Goal: Transaction & Acquisition: Obtain resource

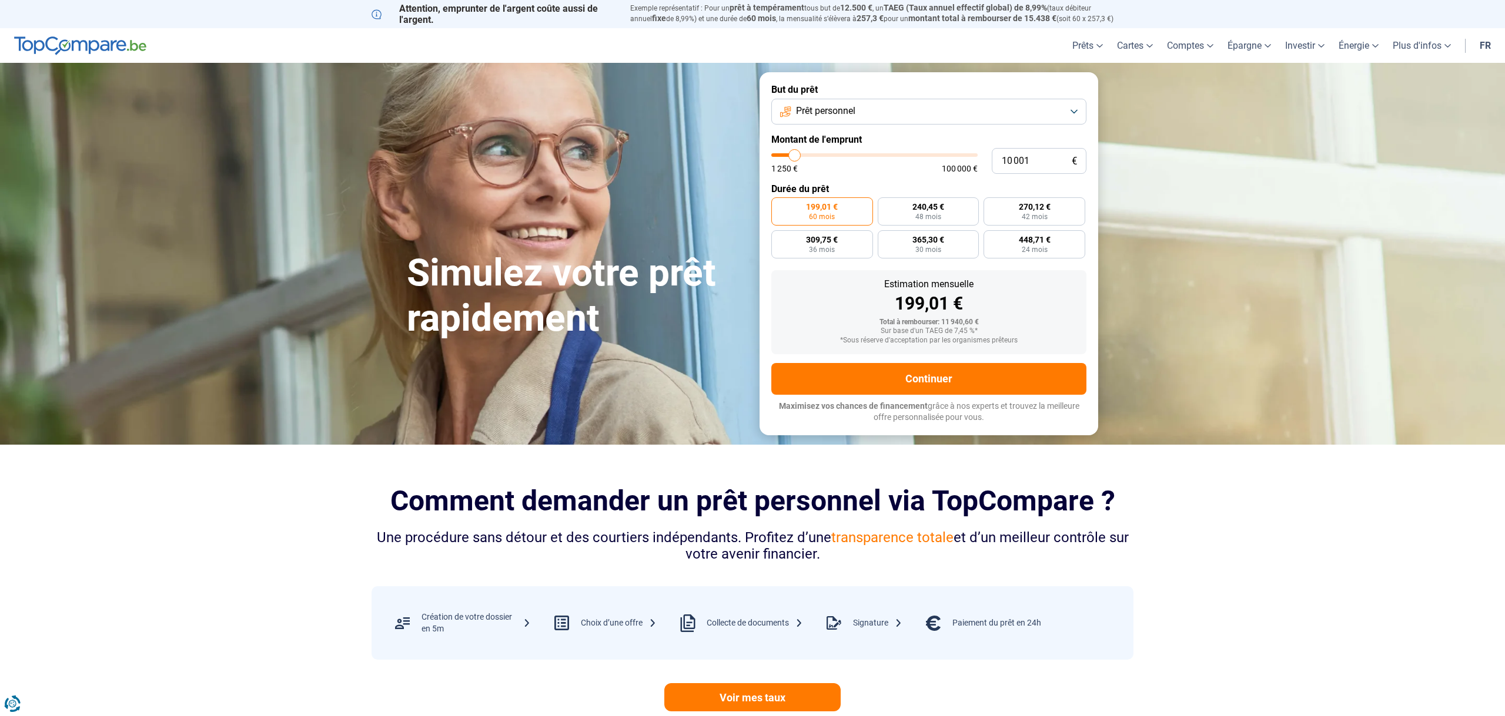
type input "6 250"
type input "6250"
type input "6 750"
type input "6750"
type input "7 000"
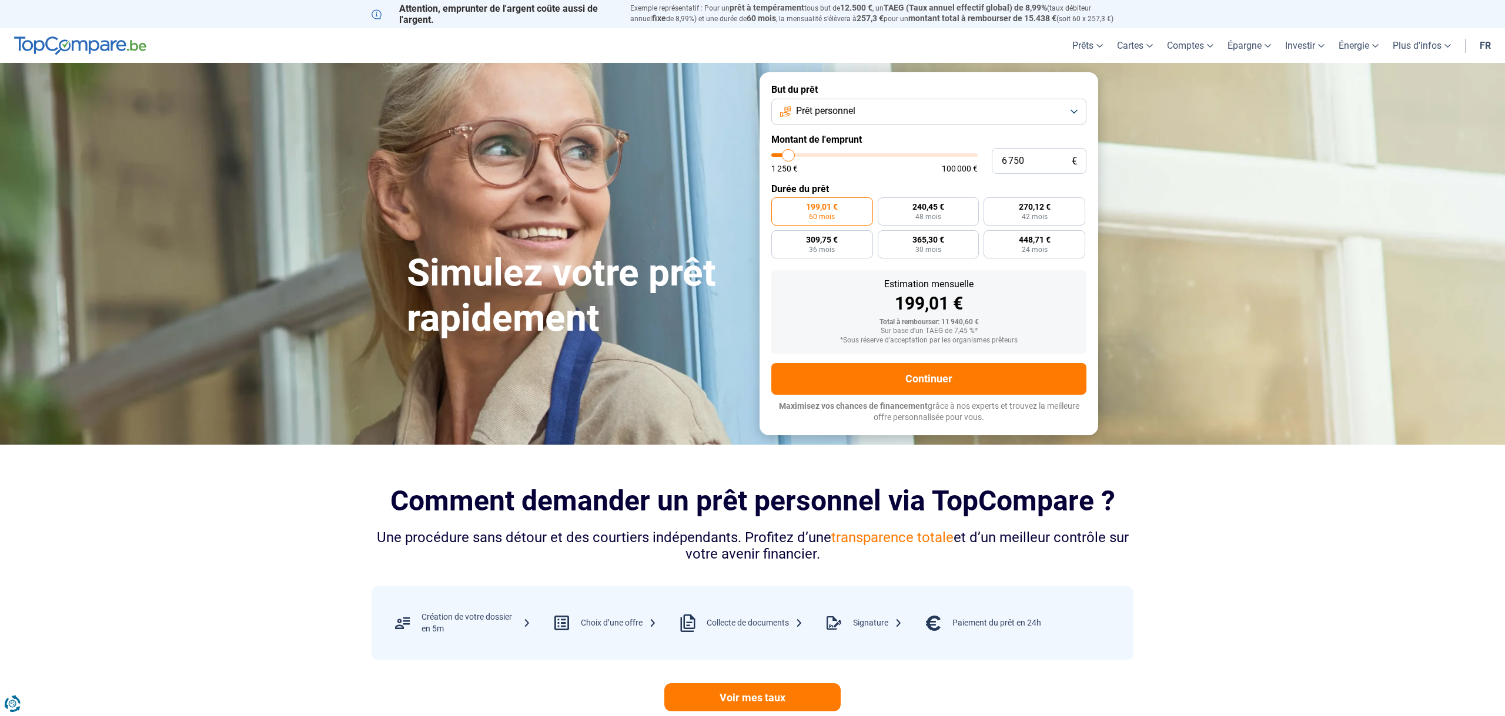
type input "7000"
type input "8 500"
type input "8500"
type input "9 500"
type input "9500"
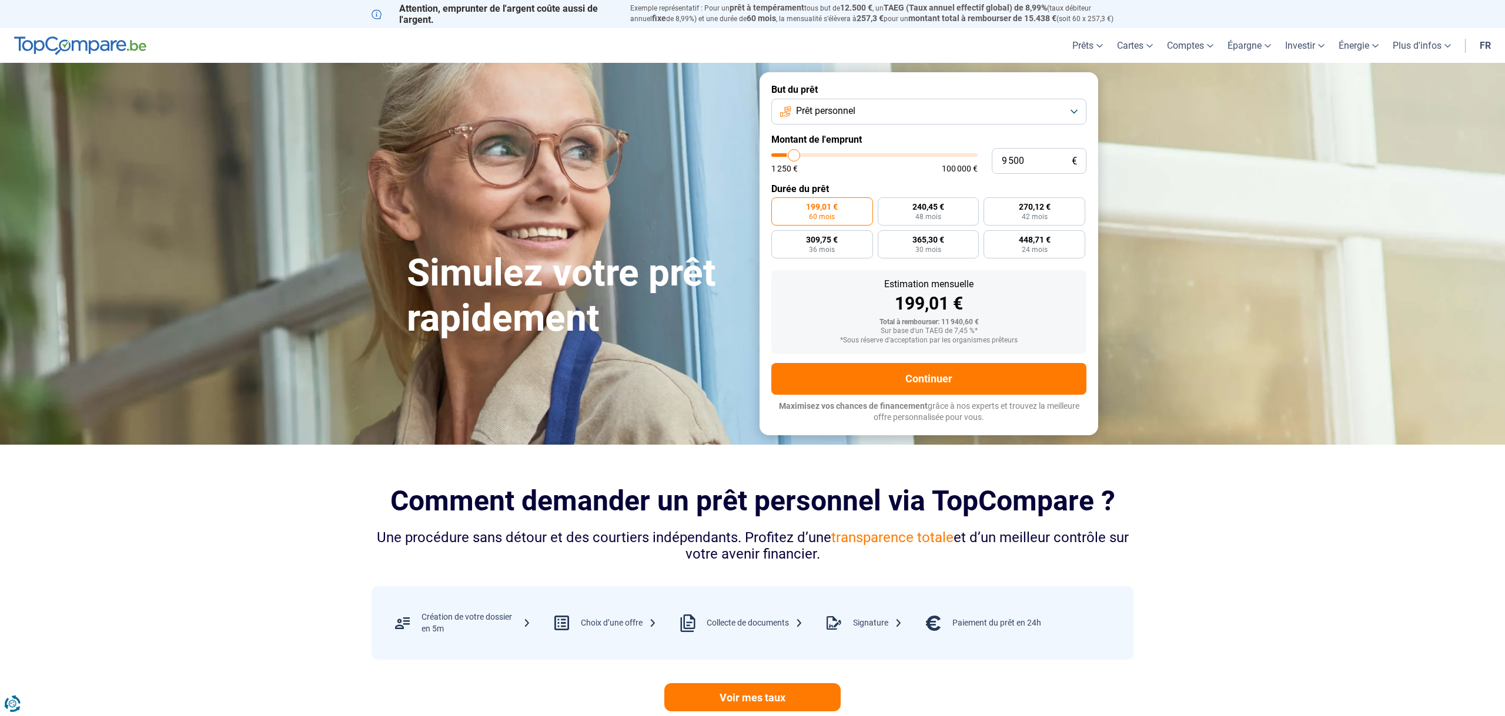
type input "8 750"
type input "8750"
type input "7 750"
type input "7750"
type input "6 250"
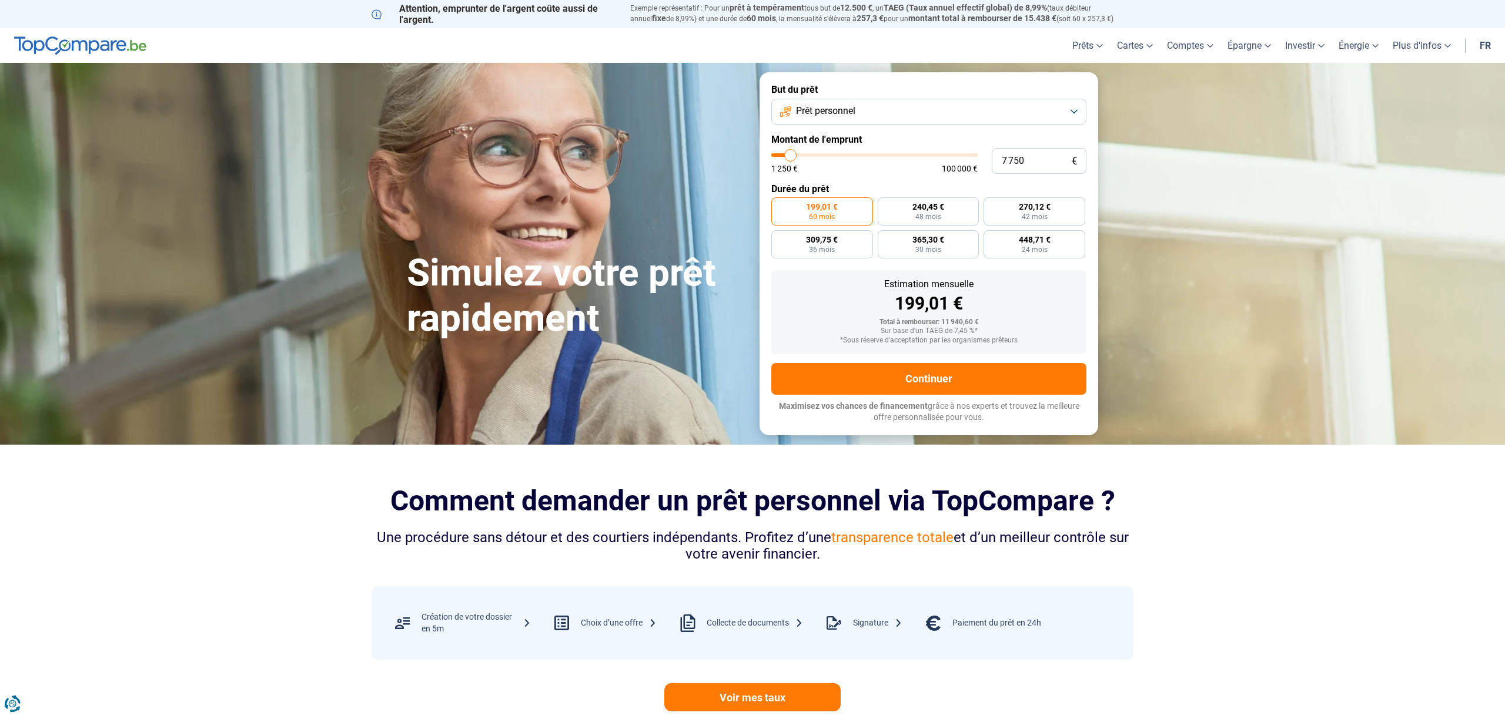
type input "6250"
type input "5 750"
type input "5750"
type input "5 250"
type input "5250"
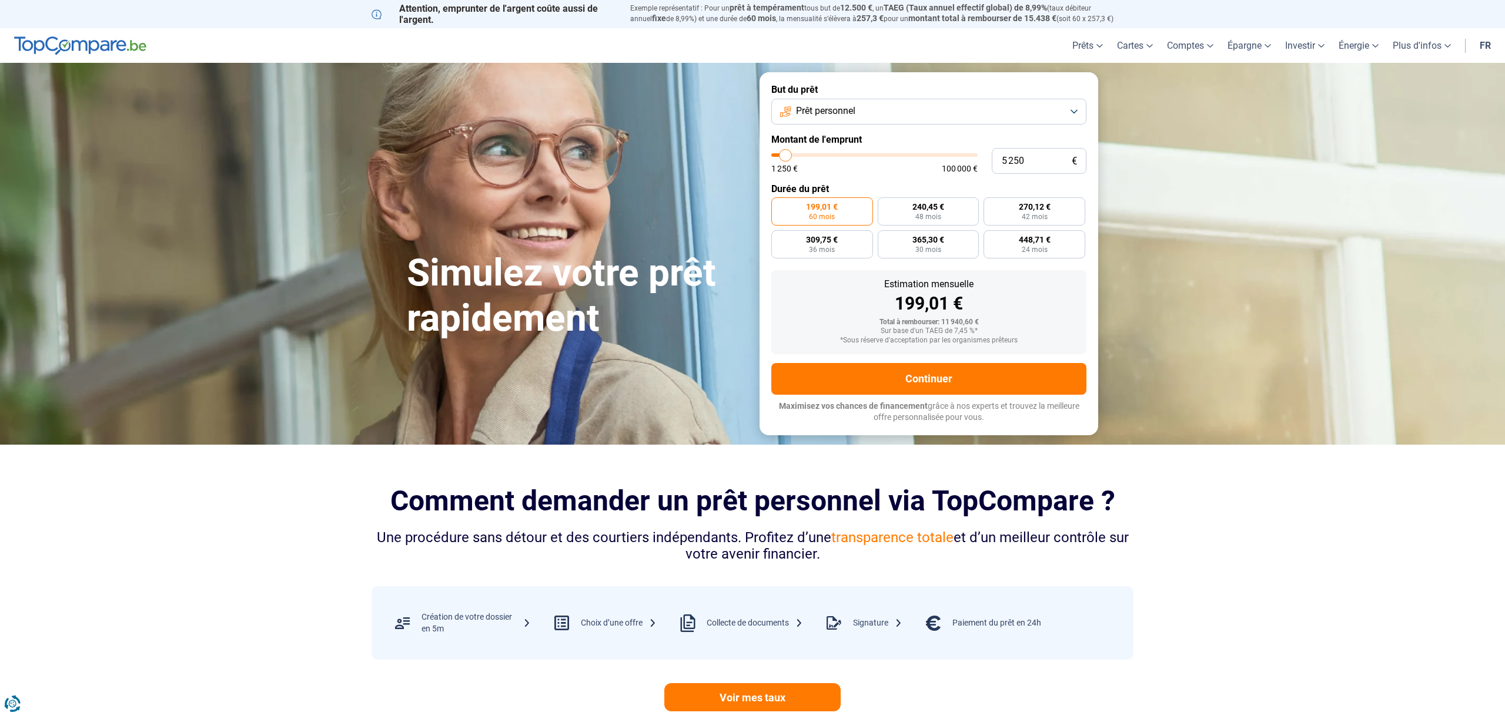
type input "4 250"
type input "4250"
type input "3 500"
type input "3500"
type input "2 500"
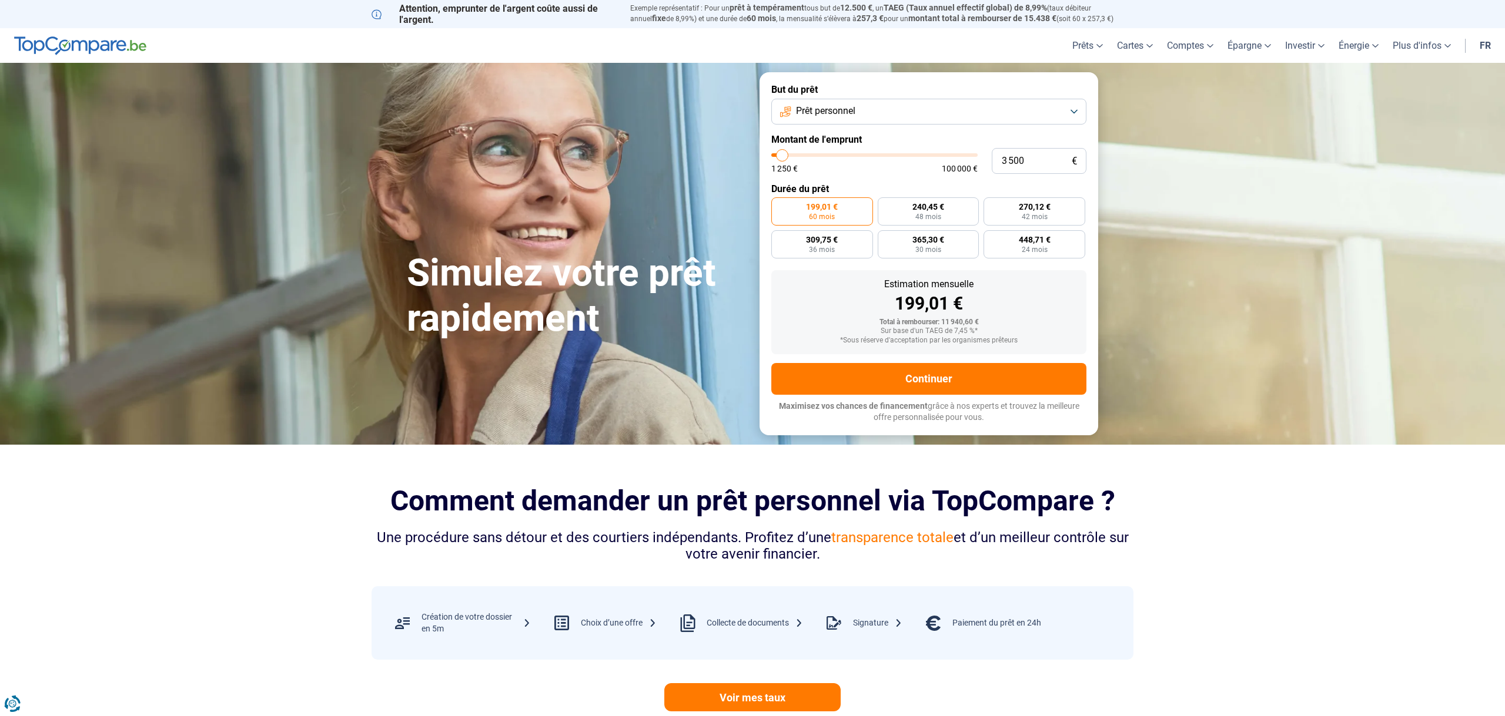
type input "2500"
type input "2 000"
type input "2000"
type input "1 750"
type input "1750"
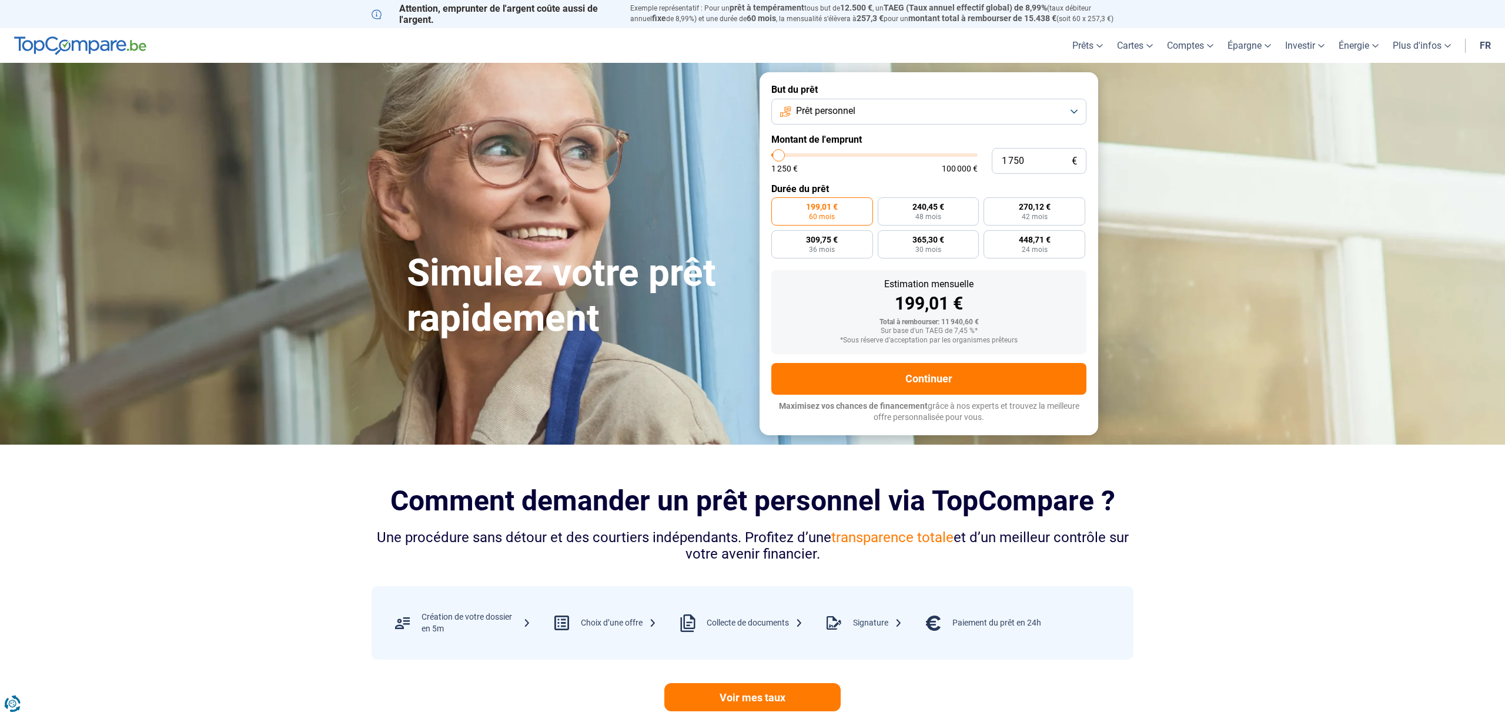
type input "1 250"
drag, startPoint x: 787, startPoint y: 154, endPoint x: 756, endPoint y: 152, distance: 31.2
type input "1250"
click at [755, 152] on div "But du prêt Prêt personnel Montant de l'emprunt 1 250 € 1 250 € 100 000 € Durée…" at bounding box center [928, 253] width 353 height 363
radio input "true"
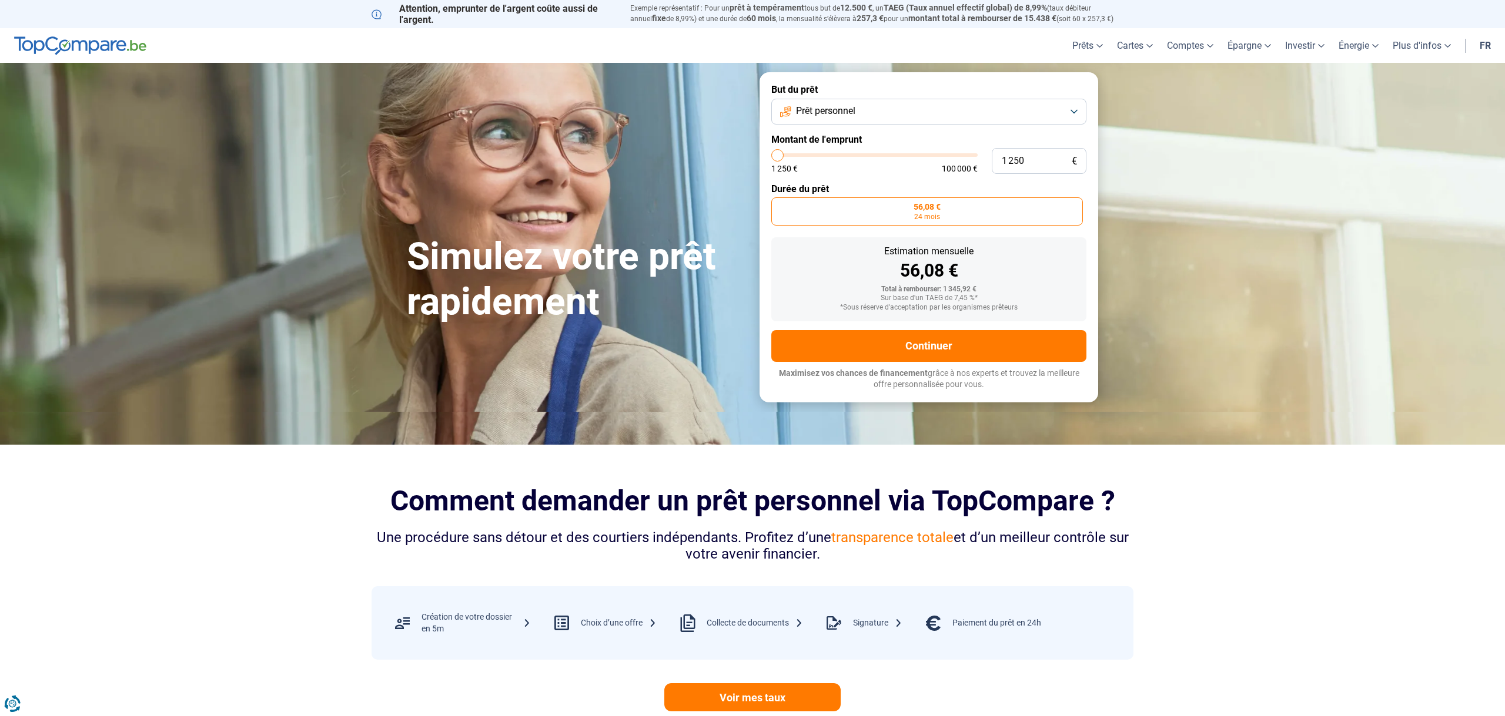
click at [865, 112] on button "Prêt personnel" at bounding box center [928, 112] width 315 height 26
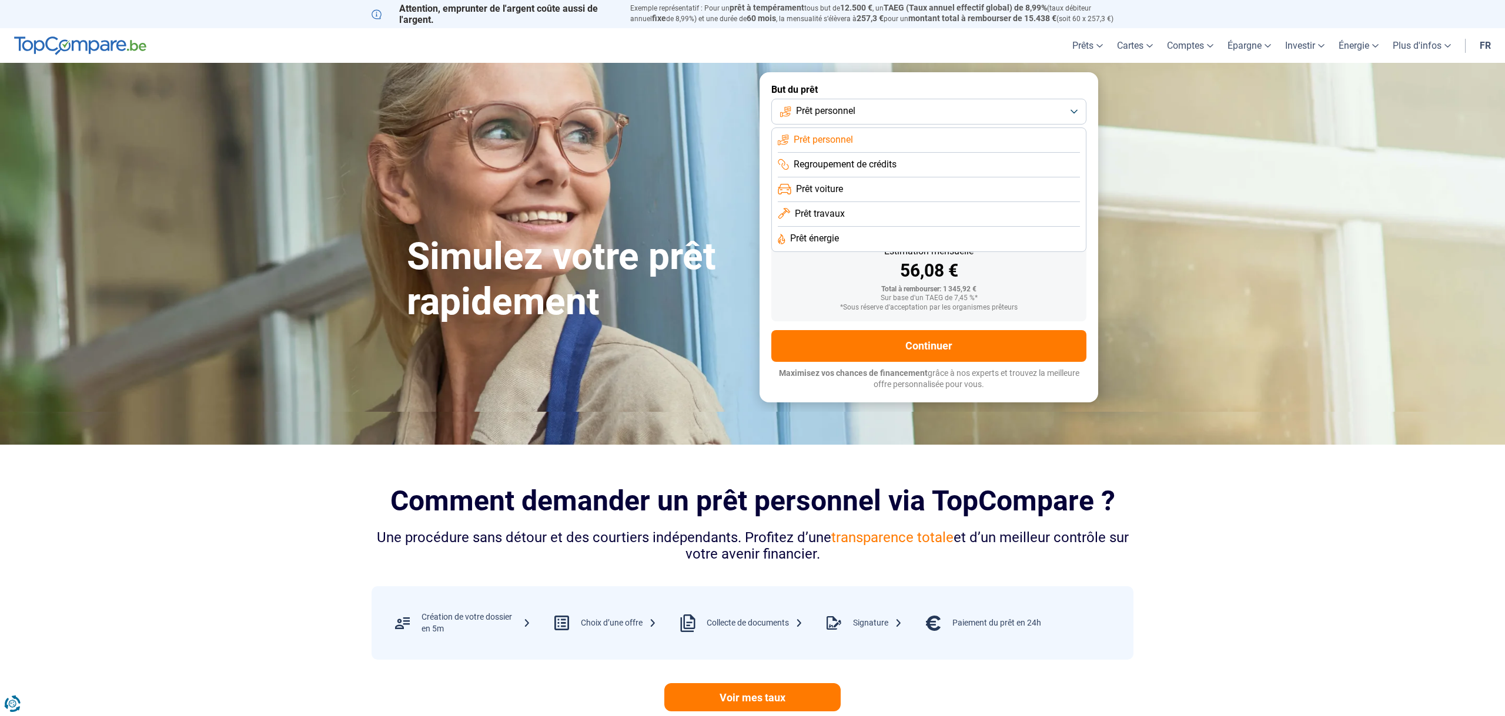
click at [864, 111] on button "Prêt personnel" at bounding box center [928, 112] width 315 height 26
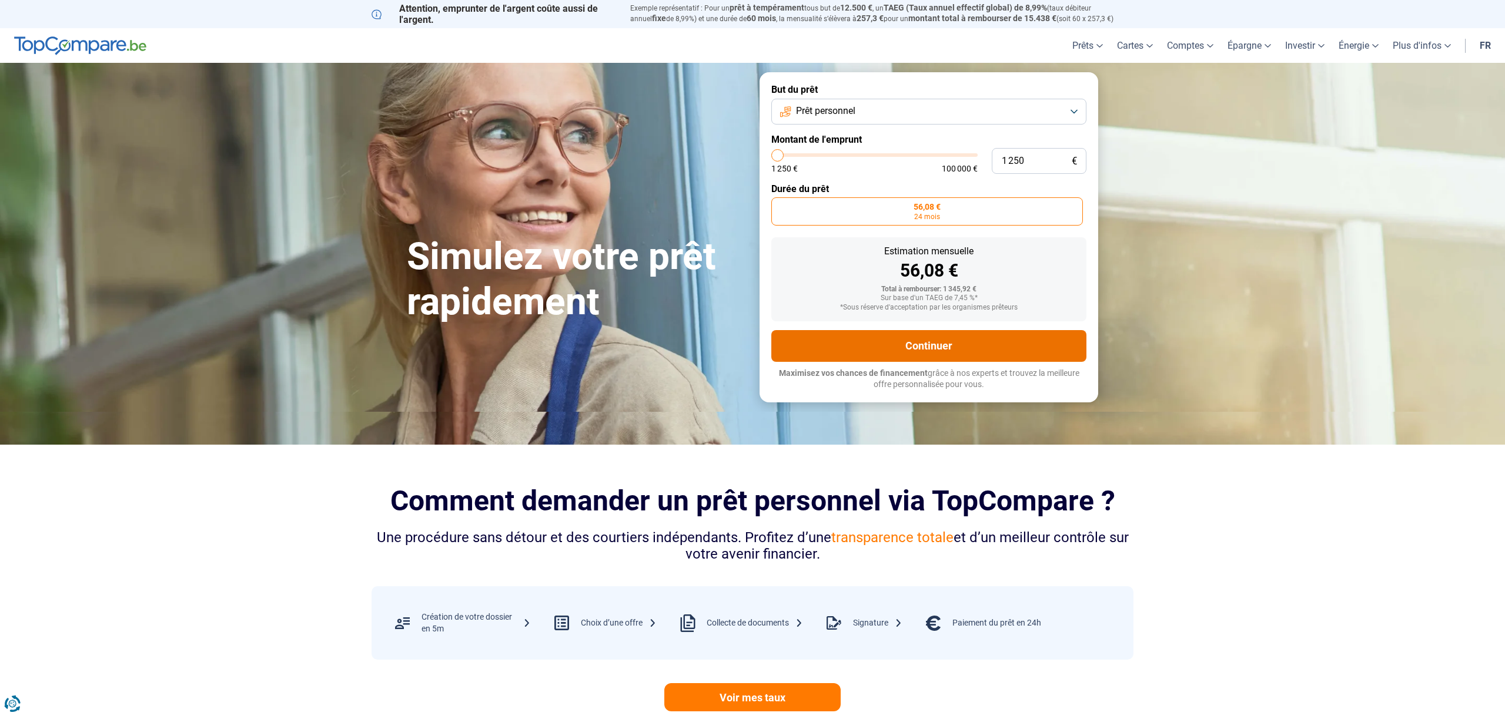
click at [929, 340] on button "Continuer" at bounding box center [928, 346] width 315 height 32
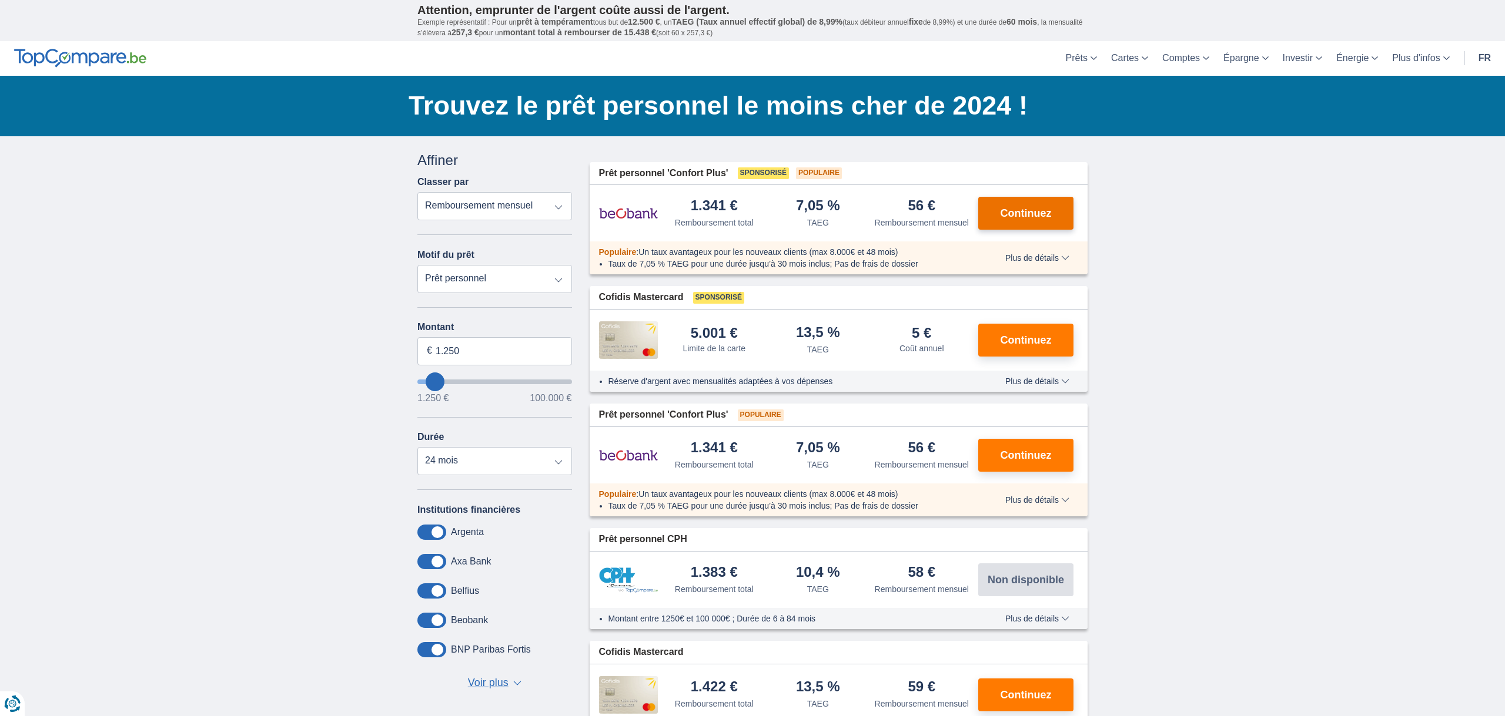
click at [1014, 214] on span "Continuez" at bounding box center [1025, 213] width 51 height 11
